Goal: Information Seeking & Learning: Understand process/instructions

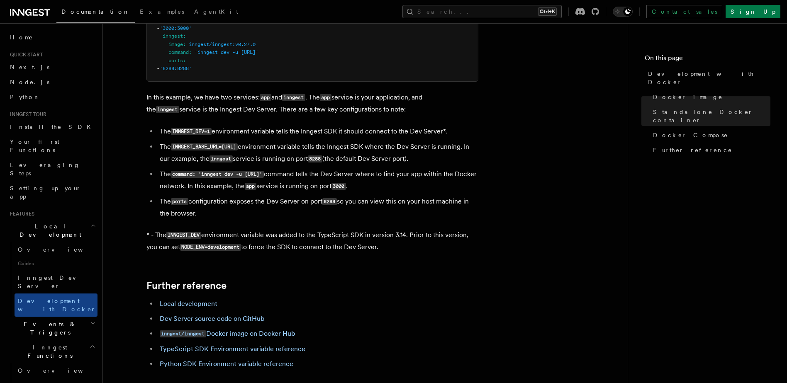
scroll to position [705, 0]
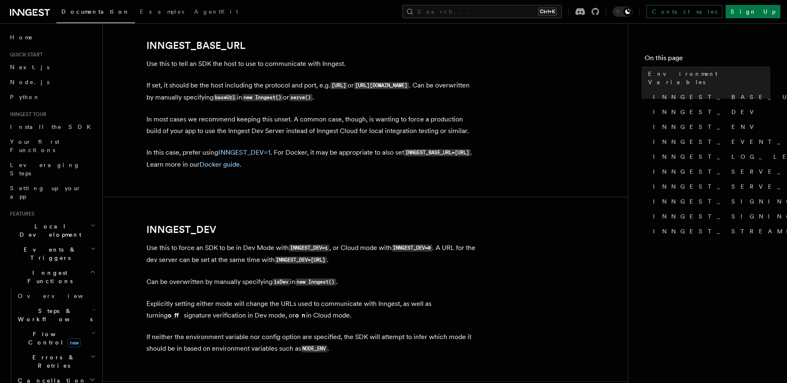
scroll to position [438, 0]
click at [240, 161] on link "Docker guide" at bounding box center [220, 165] width 40 height 8
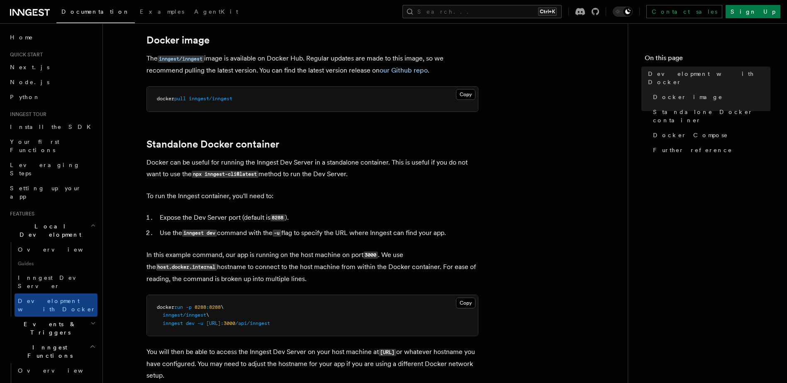
scroll to position [124, 0]
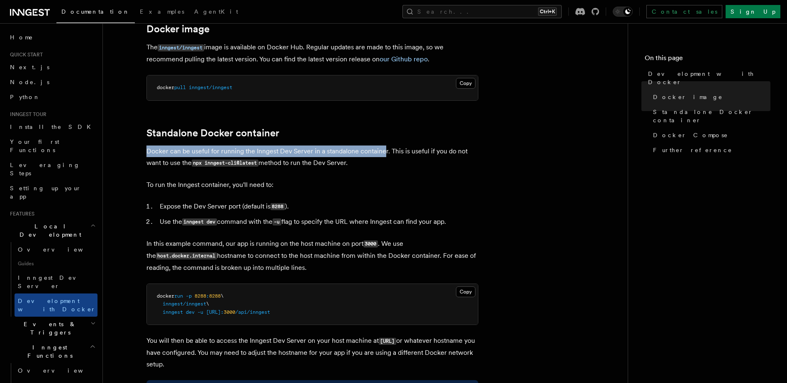
drag, startPoint x: 141, startPoint y: 150, endPoint x: 381, endPoint y: 151, distance: 240.7
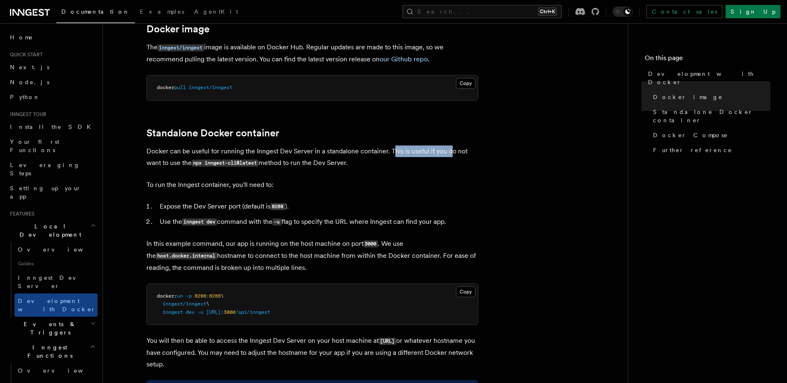
drag, startPoint x: 381, startPoint y: 151, endPoint x: 448, endPoint y: 152, distance: 66.8
click at [448, 152] on p "Docker can be useful for running the Inngest Dev Server in a standalone contain…" at bounding box center [312, 158] width 332 height 24
drag, startPoint x: 153, startPoint y: 162, endPoint x: 356, endPoint y: 163, distance: 203.3
click at [356, 163] on p "Docker can be useful for running the Inngest Dev Server in a standalone contain…" at bounding box center [312, 158] width 332 height 24
drag, startPoint x: 180, startPoint y: 183, endPoint x: 253, endPoint y: 183, distance: 72.6
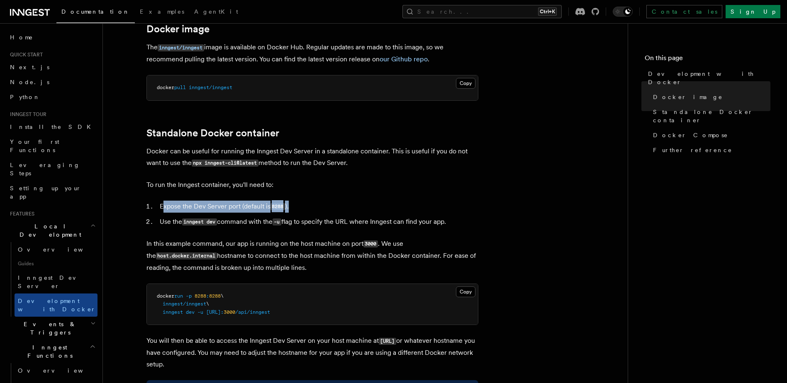
drag, startPoint x: 162, startPoint y: 204, endPoint x: 298, endPoint y: 207, distance: 135.7
click at [298, 207] on li "Expose the Dev Server port (default is 8288 )." at bounding box center [317, 207] width 321 height 12
drag, startPoint x: 158, startPoint y: 293, endPoint x: 281, endPoint y: 307, distance: 124.4
click at [281, 307] on pre "docker run -p 8288 : 8288 \ inngest/inngest \ inngest dev -u http://host.docker…" at bounding box center [312, 304] width 331 height 41
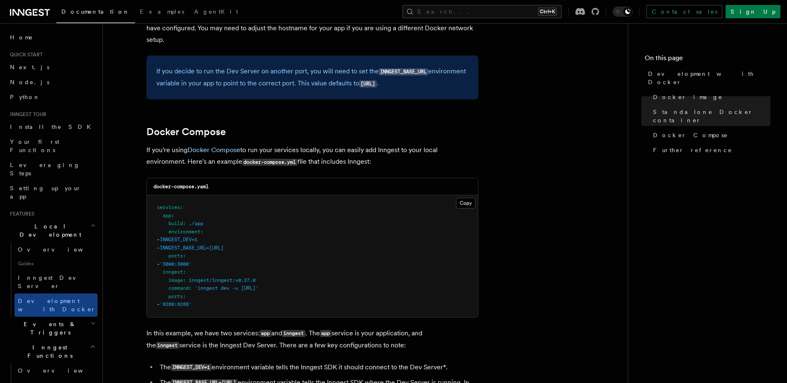
scroll to position [456, 0]
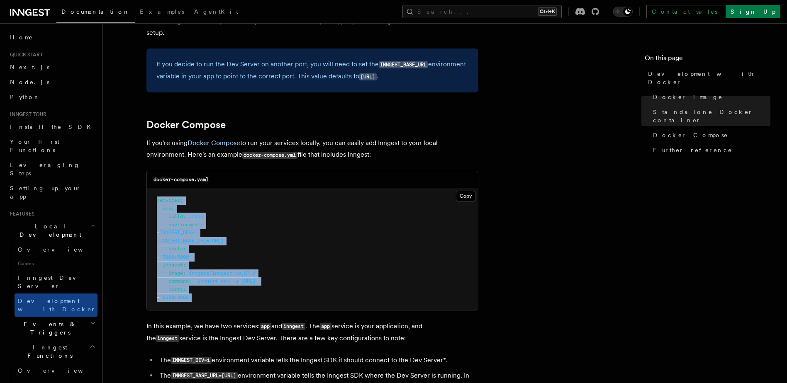
drag, startPoint x: 152, startPoint y: 202, endPoint x: 241, endPoint y: 296, distance: 130.0
click at [241, 296] on pre "services : app : build : ./app environment : - INNGEST_DEV=1 - INNGEST_BASE_URL…" at bounding box center [312, 249] width 331 height 122
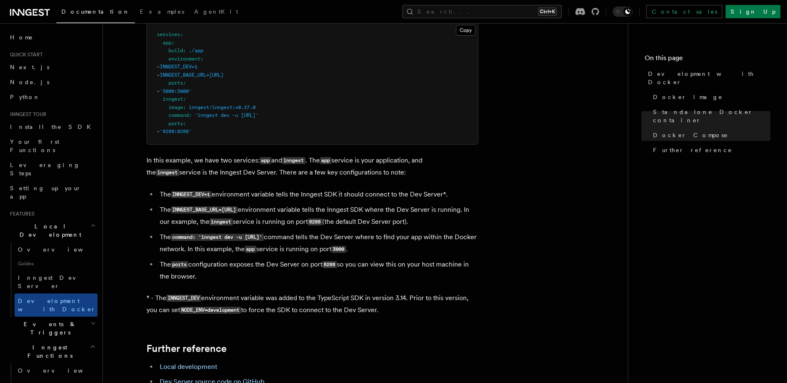
scroll to position [581, 0]
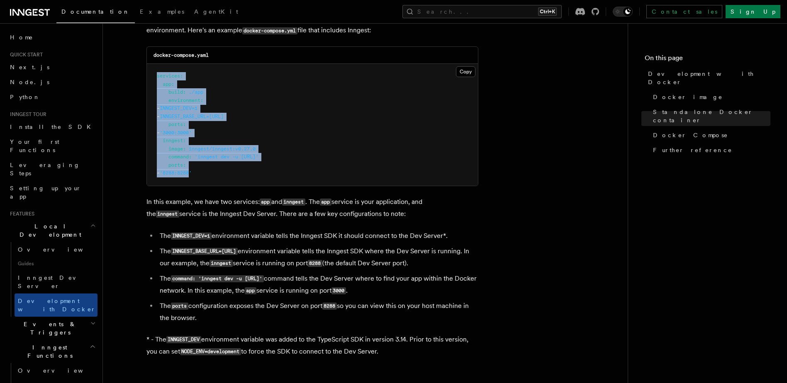
drag, startPoint x: 201, startPoint y: 167, endPoint x: 151, endPoint y: 77, distance: 103.5
click at [151, 77] on pre "services : app : build : ./app environment : - INNGEST_DEV=1 - INNGEST_BASE_URL…" at bounding box center [312, 125] width 331 height 122
click at [230, 163] on pre "services : app : build : ./app environment : - INNGEST_DEV=1 - INNGEST_BASE_URL…" at bounding box center [312, 125] width 331 height 122
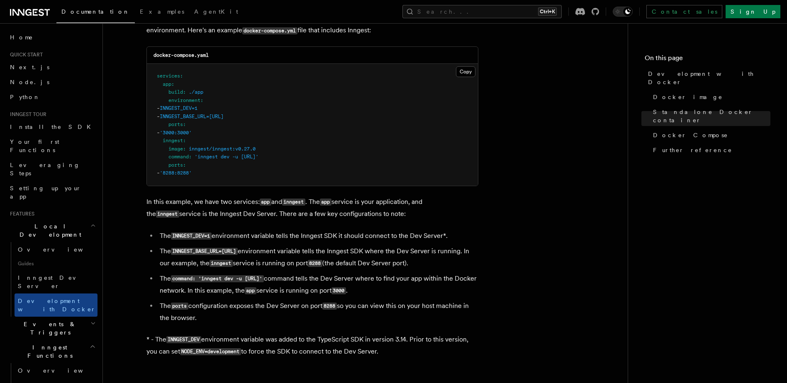
drag, startPoint x: 222, startPoint y: 261, endPoint x: 478, endPoint y: 264, distance: 256.5
click at [478, 264] on article "Features Local Development Development with Docker Inngest provides a Docker im…" at bounding box center [365, 47] width 498 height 1182
click at [476, 264] on li "The INNGEST_BASE_URL=http://inngest:8288 environment variable tells the Inngest…" at bounding box center [317, 258] width 321 height 24
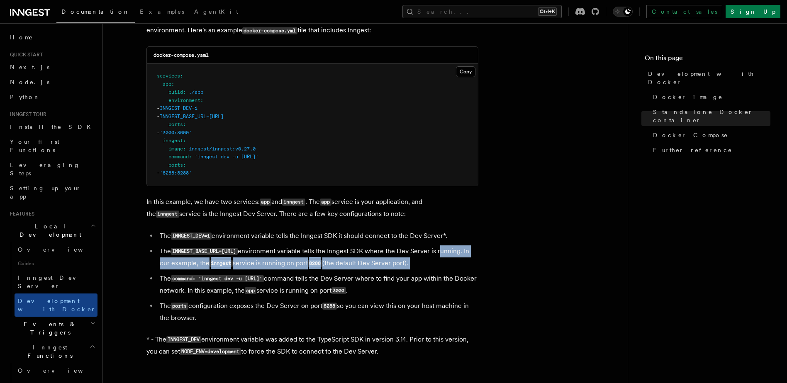
drag, startPoint x: 476, startPoint y: 264, endPoint x: 183, endPoint y: 259, distance: 293.0
click at [183, 259] on li "The INNGEST_BASE_URL=http://inngest:8288 environment variable tells the Inngest…" at bounding box center [317, 258] width 321 height 24
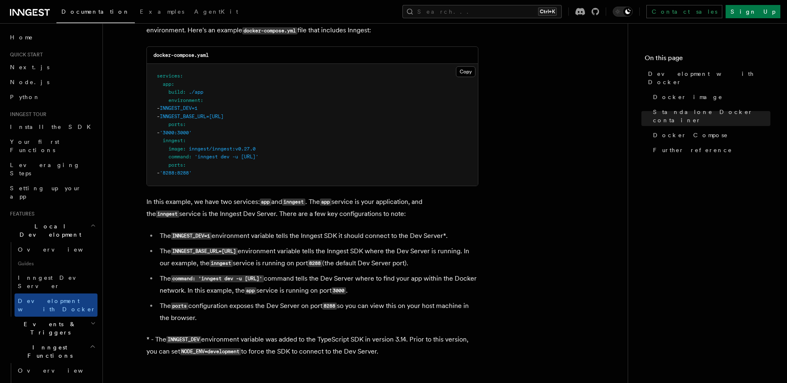
drag, startPoint x: 183, startPoint y: 259, endPoint x: 165, endPoint y: 282, distance: 29.0
click at [165, 282] on li "The command: 'inngest dev -u http://app:3000/api/inngest' command tells the Dev…" at bounding box center [317, 285] width 321 height 24
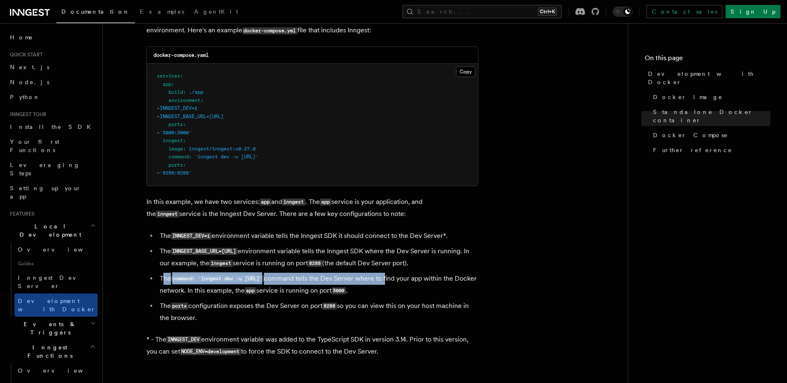
drag, startPoint x: 165, startPoint y: 282, endPoint x: 453, endPoint y: 283, distance: 288.0
click at [453, 283] on li "The command: 'inngest dev -u http://app:3000/api/inngest' command tells the Dev…" at bounding box center [317, 285] width 321 height 24
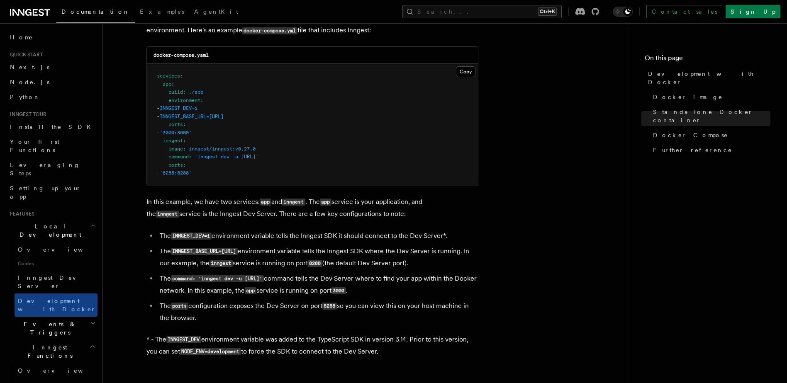
drag, startPoint x: 453, startPoint y: 283, endPoint x: 432, endPoint y: 293, distance: 23.9
click at [433, 293] on li "The command: 'inngest dev -u http://app:3000/api/inngest' command tells the Dev…" at bounding box center [317, 285] width 321 height 24
drag, startPoint x: 335, startPoint y: 158, endPoint x: 237, endPoint y: 158, distance: 97.9
click at [237, 158] on pre "services : app : build : ./app environment : - INNGEST_DEV=1 - INNGEST_BASE_URL…" at bounding box center [312, 125] width 331 height 122
drag, startPoint x: 237, startPoint y: 158, endPoint x: 246, endPoint y: 177, distance: 21.7
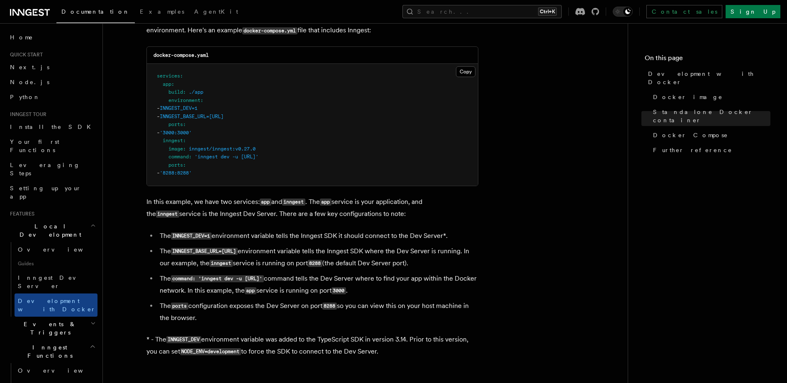
click at [248, 179] on pre "services : app : build : ./app environment : - INNGEST_DEV=1 - INNGEST_BASE_URL…" at bounding box center [312, 125] width 331 height 122
